Goal: Task Accomplishment & Management: Manage account settings

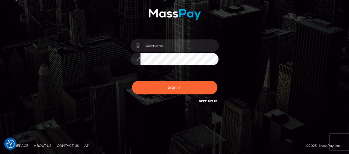
scroll to position [69, 0]
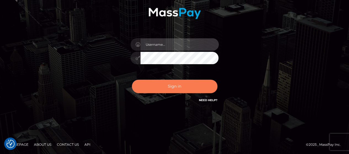
type input "[PERSON_NAME].Silversocial"
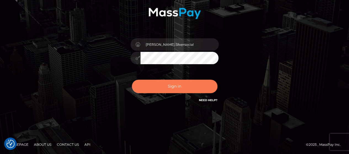
click at [175, 87] on button "Sign in" at bounding box center [174, 87] width 85 height 14
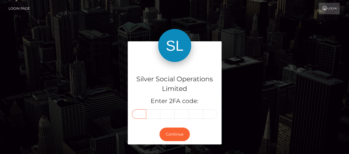
click at [138, 116] on input "text" at bounding box center [139, 113] width 14 height 9
type input "9"
type input "4"
type input "3"
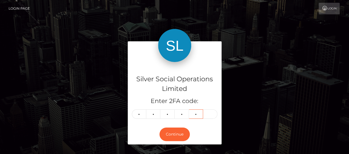
type input "0"
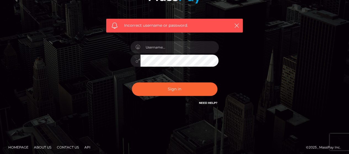
scroll to position [87, 0]
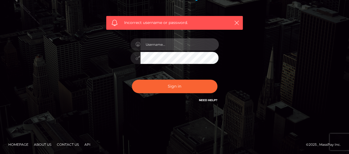
type input "Gabriel.Silversocial"
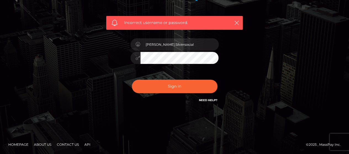
click at [169, 96] on div "Sign in Need Help?" at bounding box center [174, 88] width 96 height 25
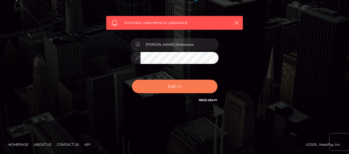
click at [171, 91] on button "Sign in" at bounding box center [174, 87] width 85 height 14
click at [165, 85] on button "Sign in" at bounding box center [174, 87] width 85 height 14
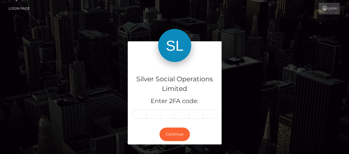
click at [138, 112] on input "text" at bounding box center [139, 113] width 14 height 9
type input "4"
type input "8"
type input "4"
type input "6"
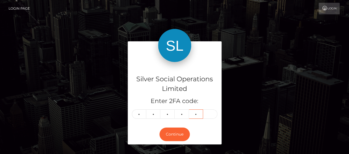
type input "5"
type input "9"
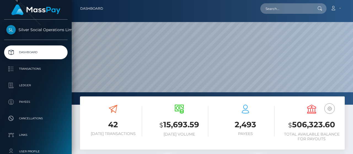
scroll to position [98, 83]
drag, startPoint x: 292, startPoint y: 126, endPoint x: 342, endPoint y: 126, distance: 49.9
click at [342, 126] on div "USD Balance $ 506,323.60 Total Available Balance for Payouts" at bounding box center [311, 124] width 66 height 46
copy h3 "506,323.60"
